Goal: Transaction & Acquisition: Purchase product/service

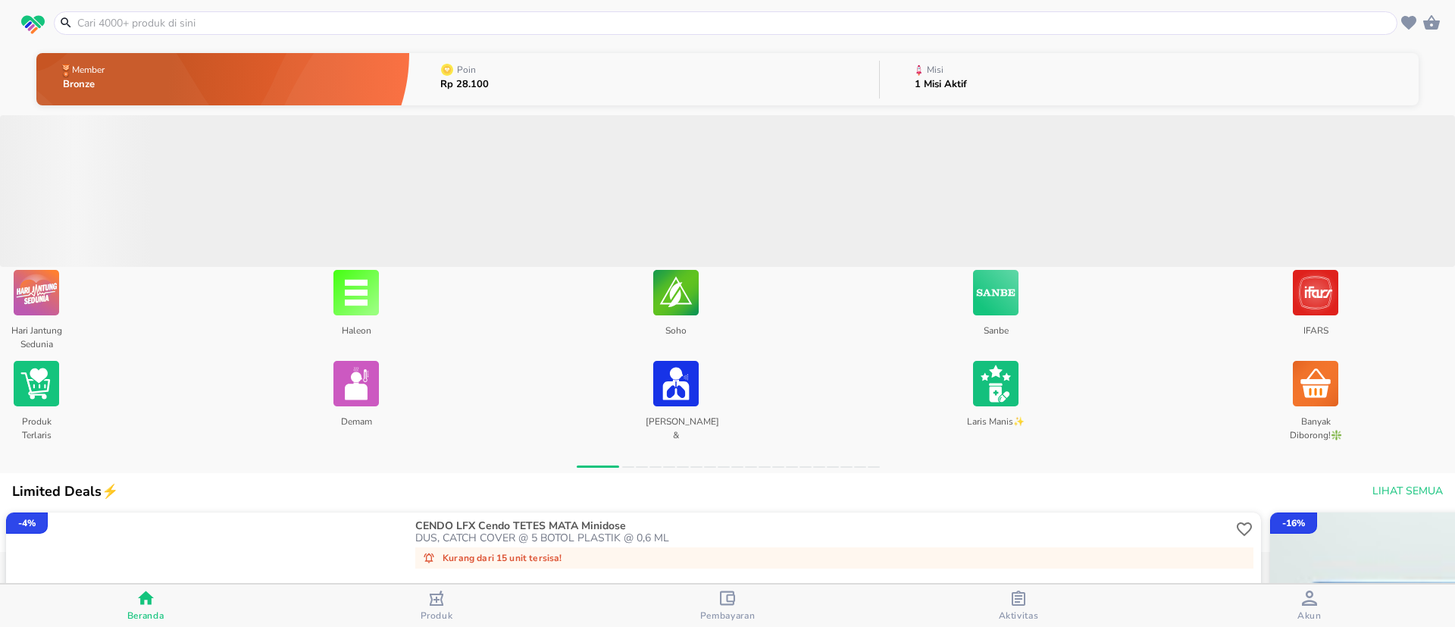
click at [362, 20] on input "text" at bounding box center [735, 23] width 1318 height 16
paste input "PHARMATON GO Saka KAPLET"
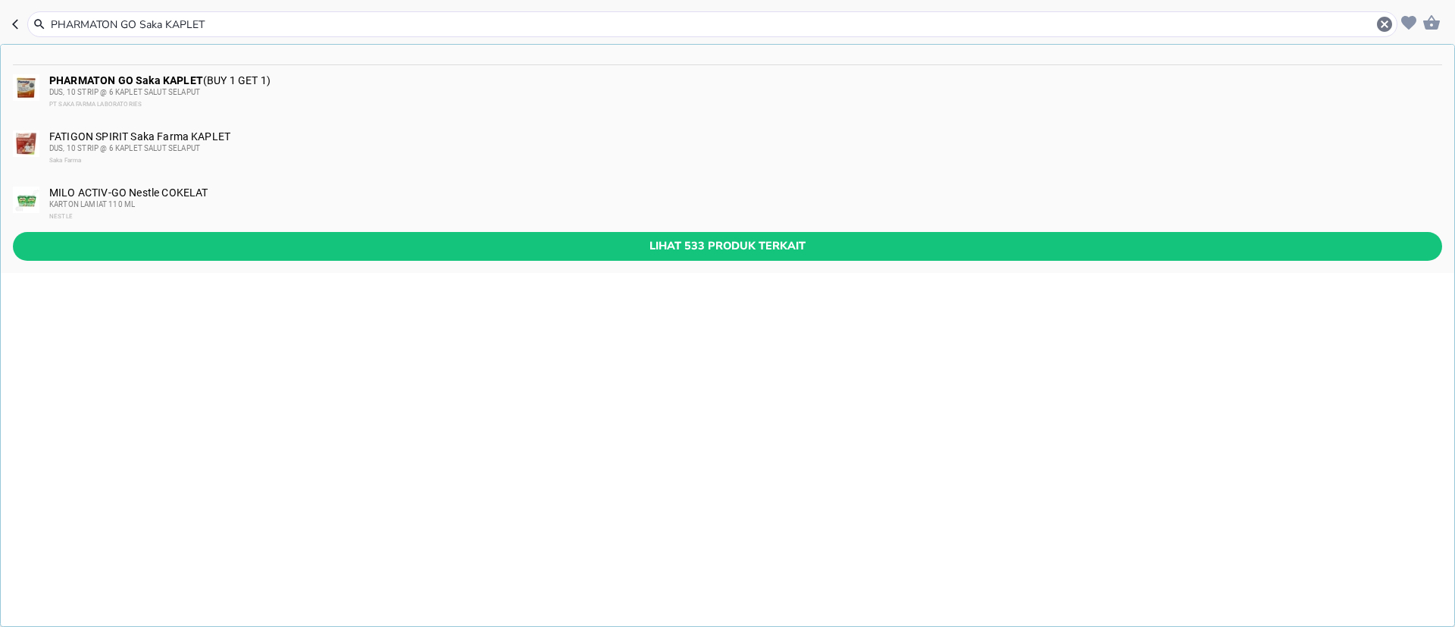
type input "PHARMATON GO Saka KAPLET"
